Goal: Task Accomplishment & Management: Use online tool/utility

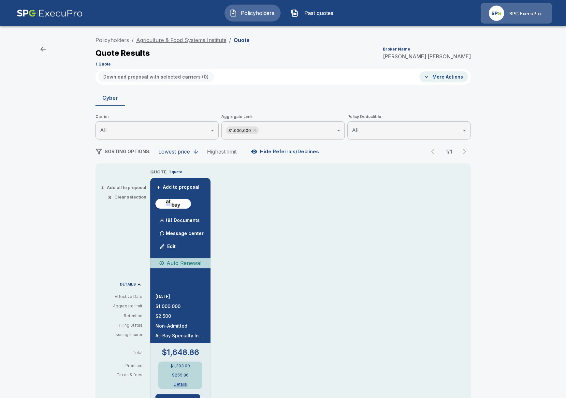
click at [176, 40] on link "Agriculture & Food Systems Institute" at bounding box center [181, 40] width 90 height 7
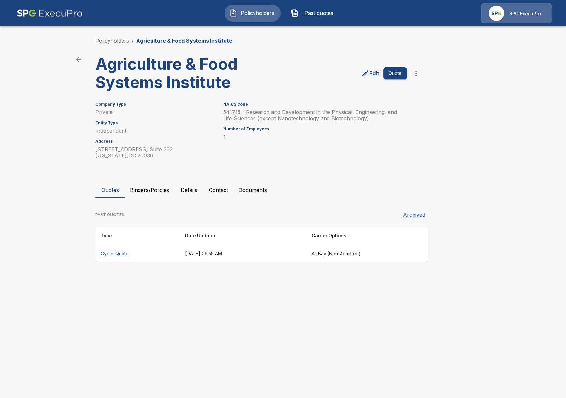
click at [142, 196] on button "Binders/Policies" at bounding box center [150, 190] width 50 height 16
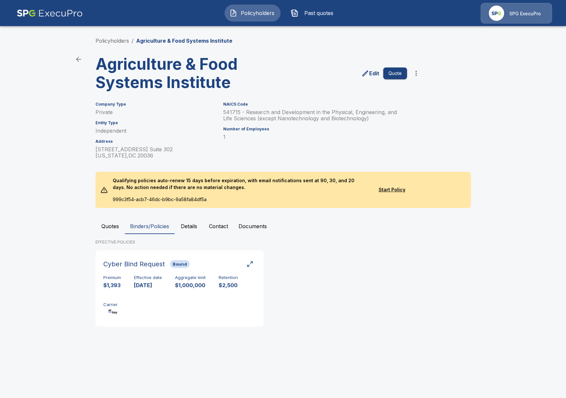
click at [119, 222] on button "Quotes" at bounding box center [109, 226] width 29 height 16
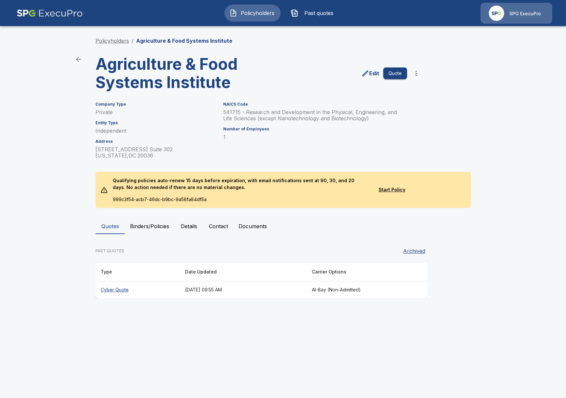
click at [115, 38] on link "Policyholders" at bounding box center [112, 40] width 34 height 7
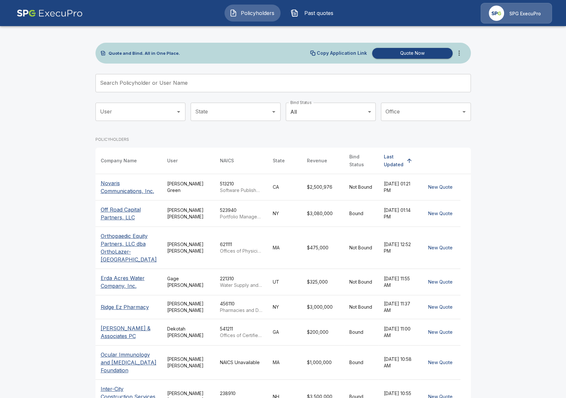
click at [459, 54] on icon "more" at bounding box center [459, 53] width 8 height 8
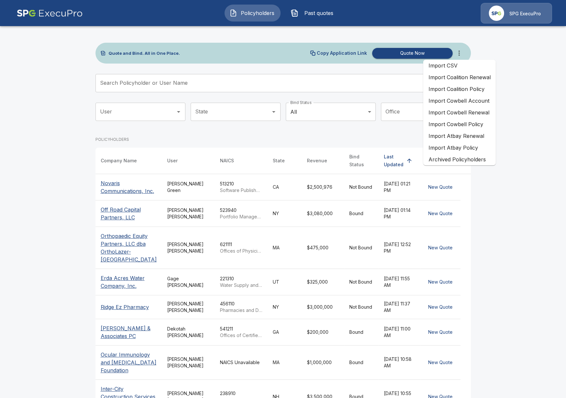
click at [476, 137] on li "Import Atbay Renewal" at bounding box center [459, 136] width 73 height 12
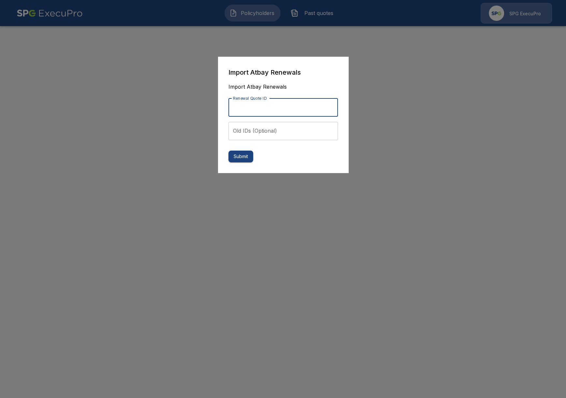
click at [243, 111] on input "Renewal Quote ID" at bounding box center [282, 107] width 109 height 18
paste input "**********"
type input "**********"
click at [240, 160] on button "Submit" at bounding box center [240, 156] width 25 height 12
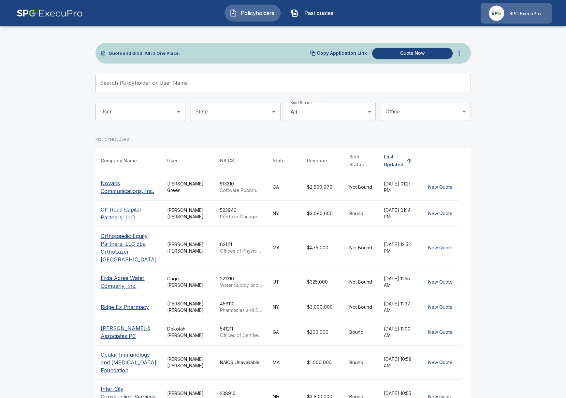
click at [315, 19] on button "Past quotes" at bounding box center [314, 13] width 56 height 17
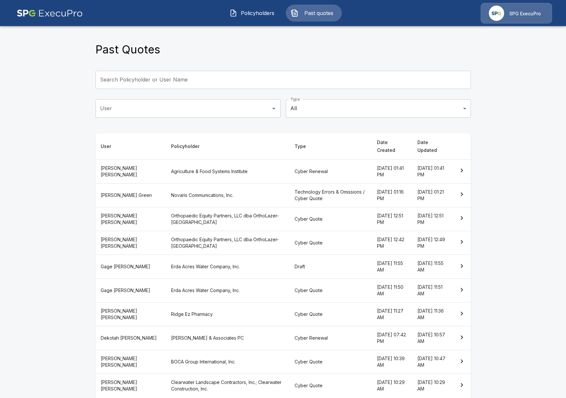
click at [289, 159] on th "Cyber Renewal" at bounding box center [330, 171] width 82 height 24
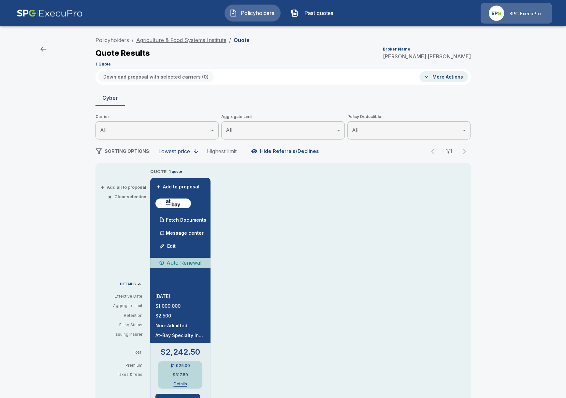
click at [210, 41] on link "Agriculture & Food Systems Institute" at bounding box center [181, 40] width 90 height 7
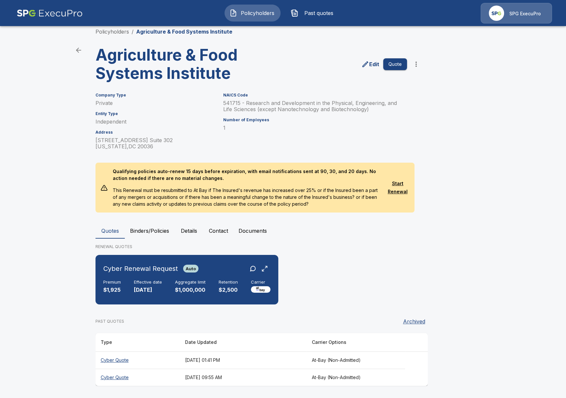
scroll to position [9, 0]
click at [183, 280] on h6 "Aggregate limit" at bounding box center [190, 281] width 31 height 5
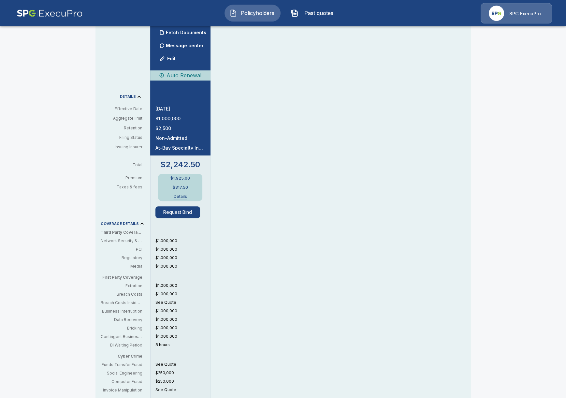
scroll to position [188, 0]
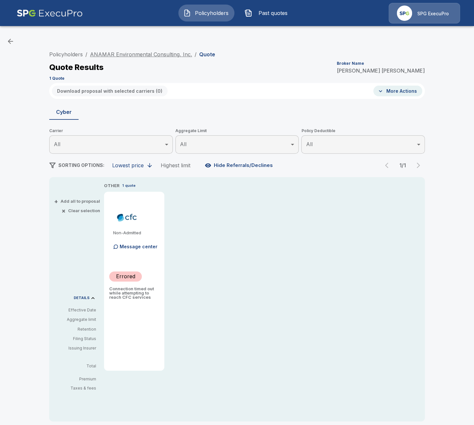
click at [117, 54] on link "ANAMAR Environmental Consulting, Inc." at bounding box center [141, 54] width 102 height 7
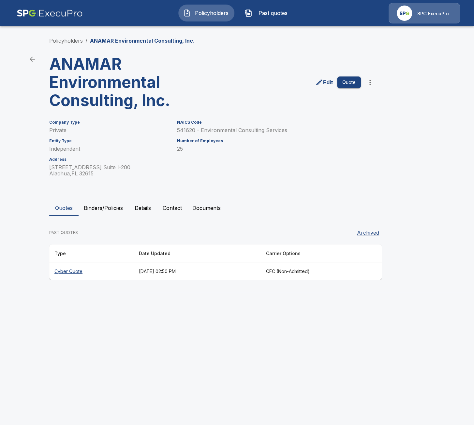
click at [163, 208] on button "Contact" at bounding box center [172, 208] width 30 height 16
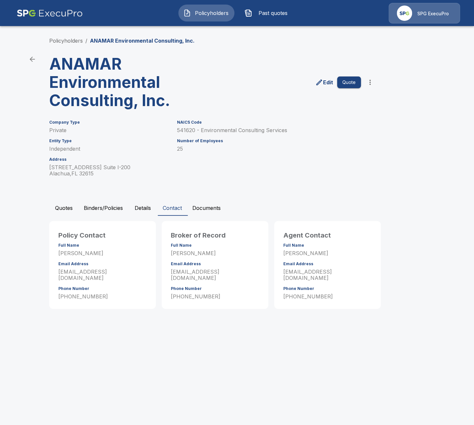
click at [142, 208] on button "Details" at bounding box center [142, 208] width 29 height 16
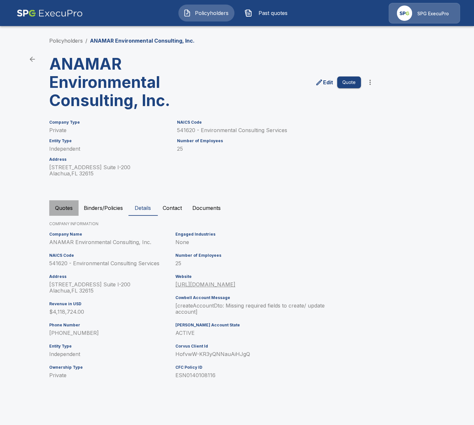
click at [69, 211] on button "Quotes" at bounding box center [63, 208] width 29 height 16
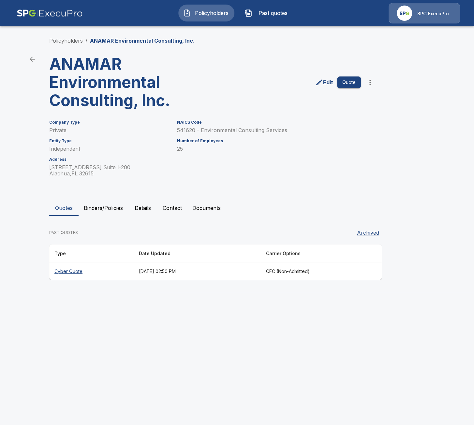
click at [198, 279] on th "[DATE] 02:50 PM" at bounding box center [197, 271] width 127 height 17
click at [349, 90] on div "Edit Quote" at bounding box center [293, 80] width 166 height 60
click at [350, 83] on button "Quote" at bounding box center [349, 83] width 24 height 12
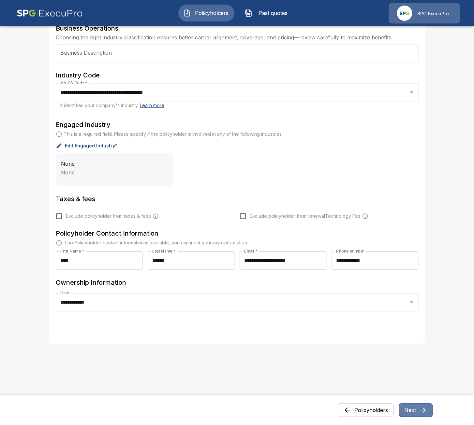
click at [412, 411] on button "Next" at bounding box center [415, 411] width 34 height 14
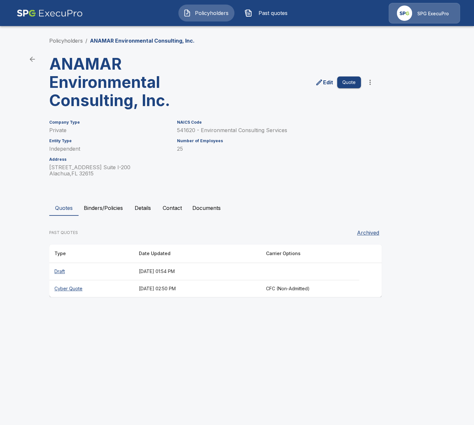
click at [112, 295] on th "Cyber Quote" at bounding box center [91, 288] width 84 height 17
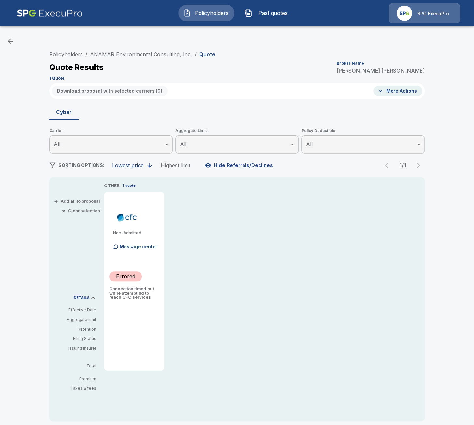
click at [124, 55] on link "ANAMAR Environmental Consulting, Inc." at bounding box center [141, 54] width 102 height 7
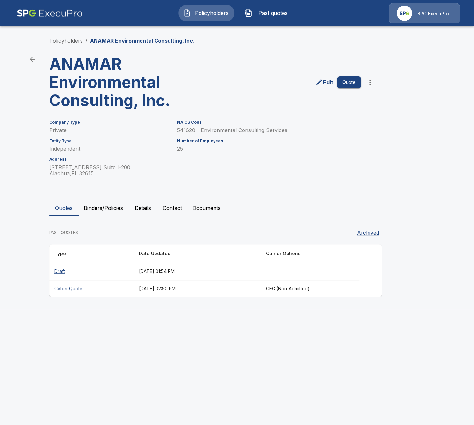
click at [157, 273] on th "[DATE] 01:54 PM" at bounding box center [197, 271] width 127 height 17
click at [204, 268] on th "[DATE] 01:54 PM" at bounding box center [197, 271] width 127 height 17
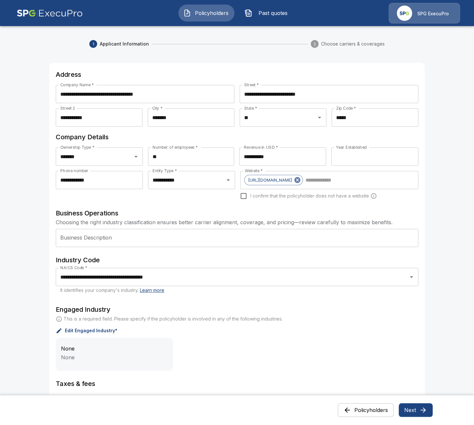
click at [423, 415] on button "Next" at bounding box center [415, 411] width 34 height 14
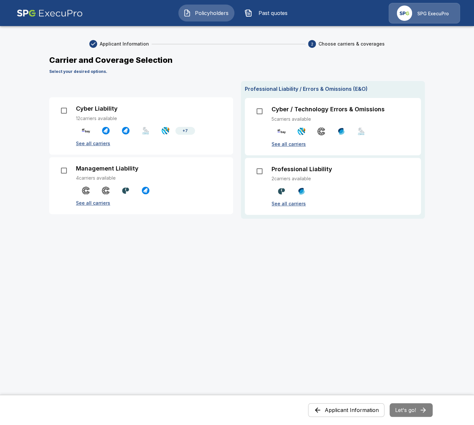
click at [89, 109] on p "Cyber Liability" at bounding box center [97, 108] width 42 height 7
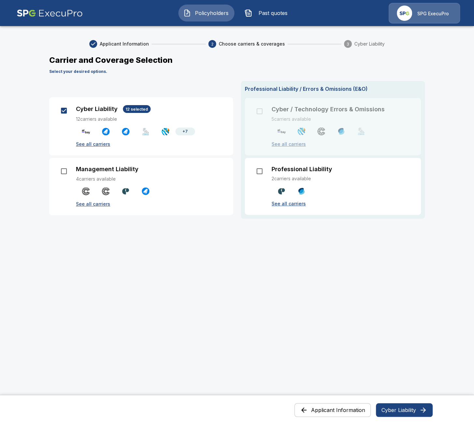
drag, startPoint x: 76, startPoint y: 113, endPoint x: 78, endPoint y: 116, distance: 3.8
click at [76, 113] on div "Cyber Liability 12 selected" at bounding box center [150, 109] width 149 height 8
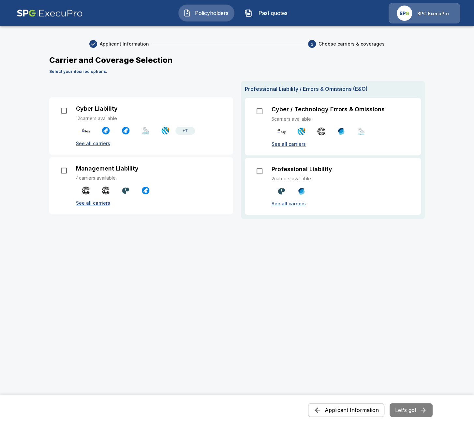
click at [91, 147] on p "See all carriers" at bounding box center [150, 143] width 149 height 7
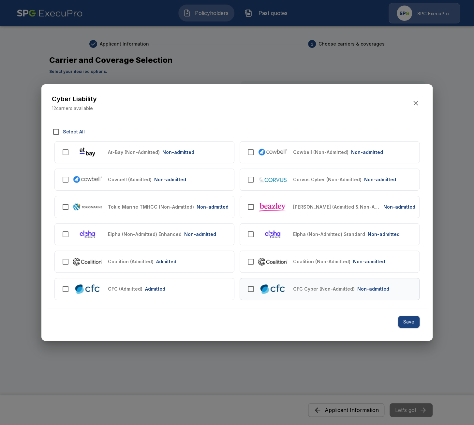
click at [274, 291] on img at bounding box center [272, 289] width 30 height 12
click at [410, 323] on button "Save" at bounding box center [408, 322] width 21 height 12
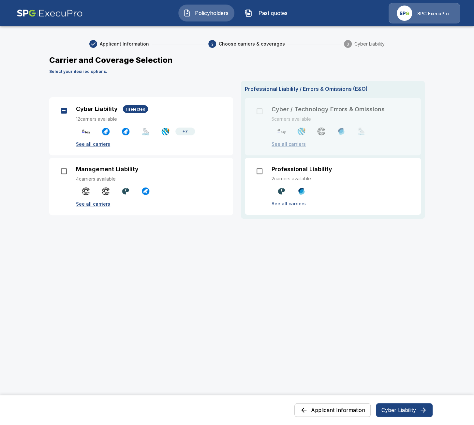
click at [411, 412] on button "Cyber Liability" at bounding box center [404, 411] width 57 height 14
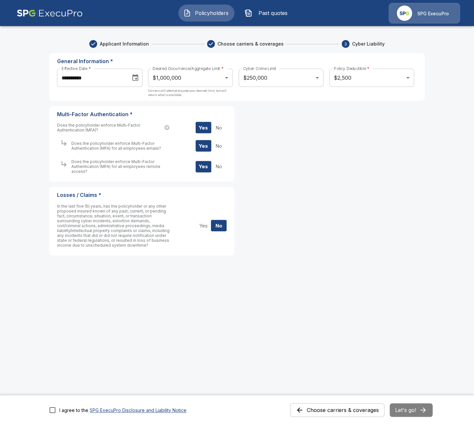
click at [59, 411] on div "I agree to the SPG ExecuPro Disclosure and Liability Notice" at bounding box center [122, 410] width 127 height 7
click at [415, 409] on button "Let's go!" at bounding box center [410, 411] width 43 height 14
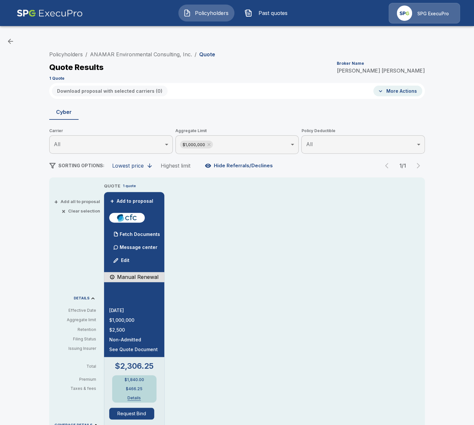
click at [435, 364] on div "Policyholders / ANAMAR Environmental Consulting, Inc. / Quote Quote Results Bro…" at bounding box center [237, 352] width 474 height 642
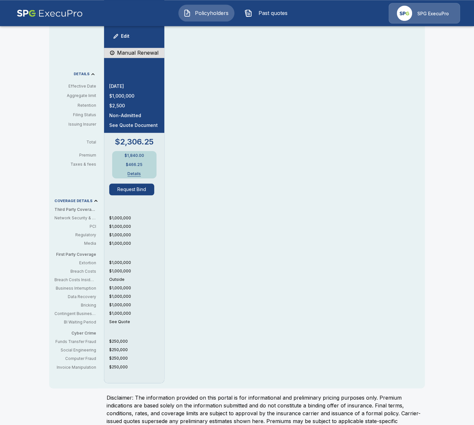
scroll to position [225, 0]
